Goal: Navigation & Orientation: Go to known website

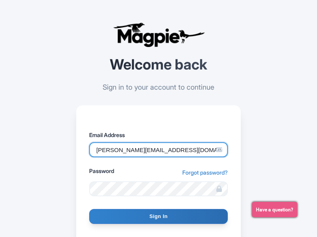
type input "[PERSON_NAME][EMAIL_ADDRESS][DOMAIN_NAME]"
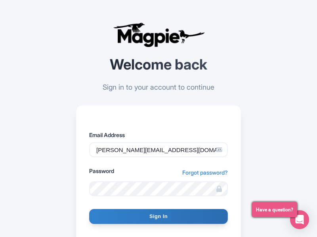
click at [158, 217] on input "Sign In" at bounding box center [158, 216] width 138 height 15
type input "Signing in..."
